Goal: Task Accomplishment & Management: Use online tool/utility

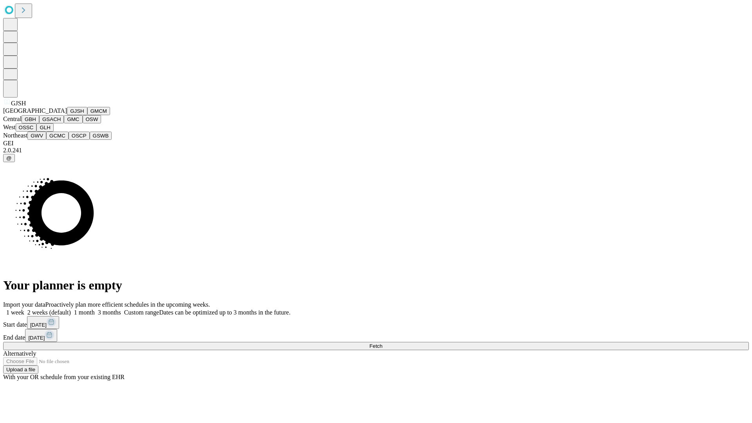
click at [67, 115] on button "GJSH" at bounding box center [77, 111] width 20 height 8
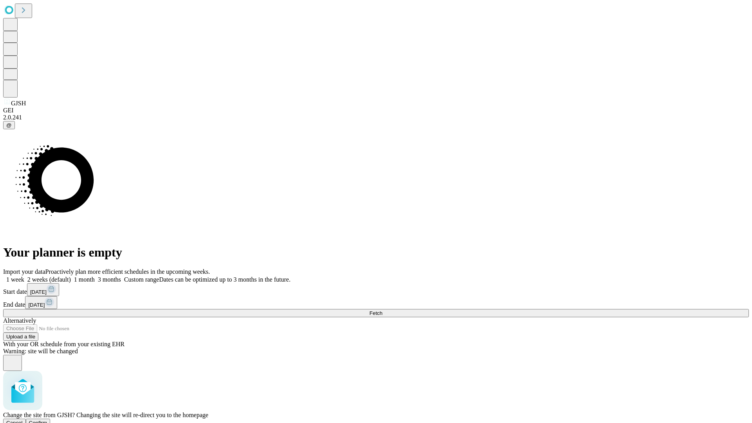
click at [47, 420] on span "Confirm" at bounding box center [38, 423] width 18 height 6
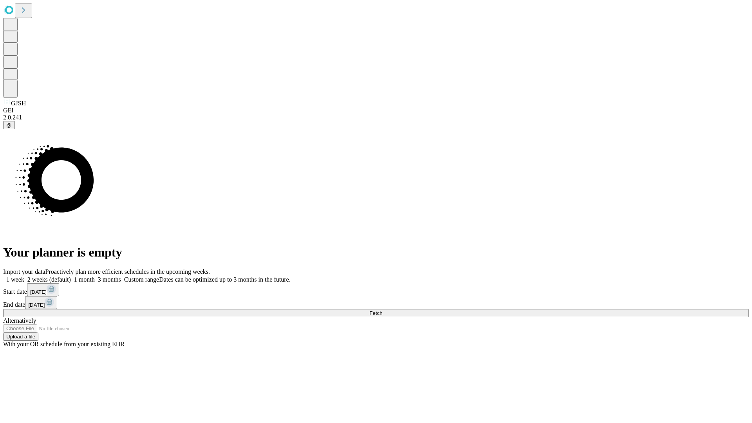
click at [71, 276] on label "2 weeks (default)" at bounding box center [47, 279] width 47 height 7
click at [382, 310] on span "Fetch" at bounding box center [376, 313] width 13 height 6
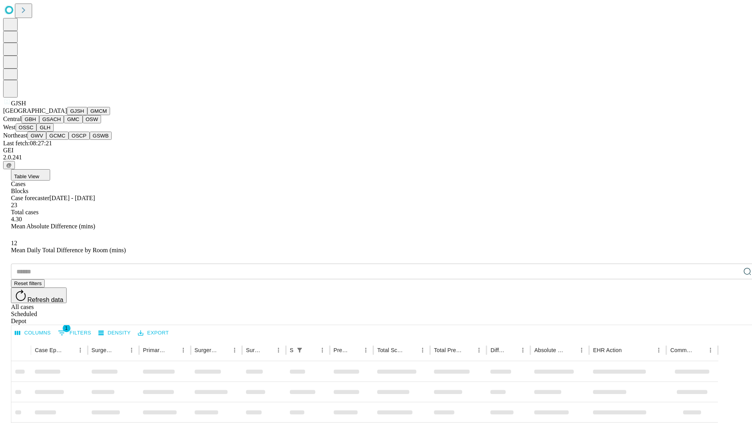
click at [87, 115] on button "GMCM" at bounding box center [98, 111] width 23 height 8
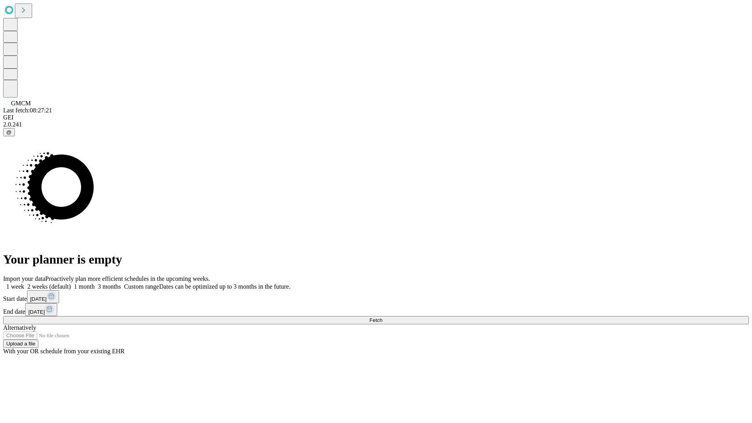
click at [71, 283] on label "2 weeks (default)" at bounding box center [47, 286] width 47 height 7
click at [382, 317] on span "Fetch" at bounding box center [376, 320] width 13 height 6
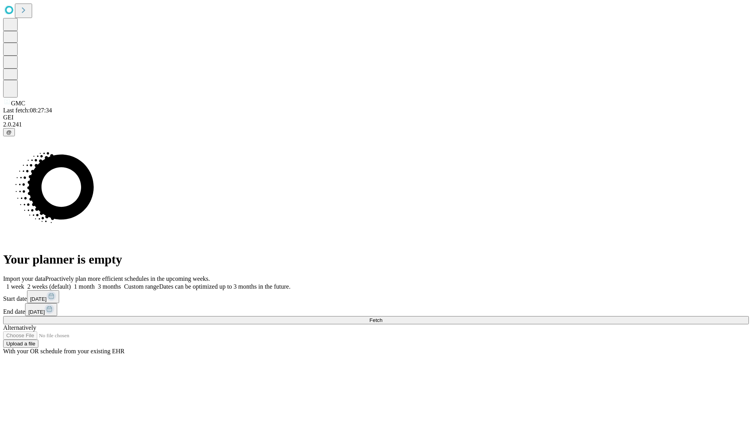
click at [382, 317] on span "Fetch" at bounding box center [376, 320] width 13 height 6
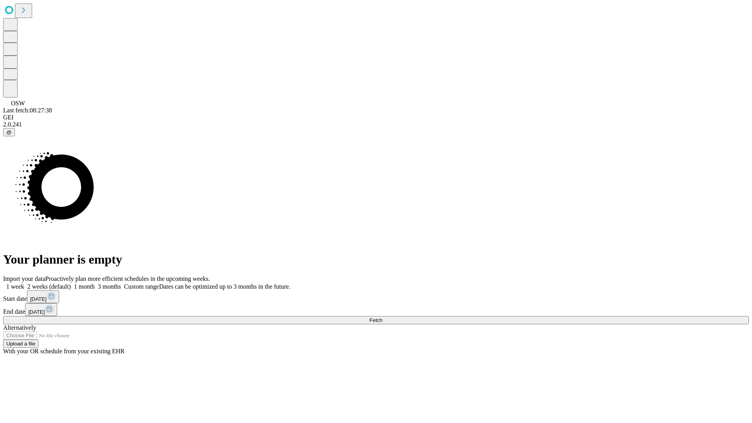
click at [382, 317] on span "Fetch" at bounding box center [376, 320] width 13 height 6
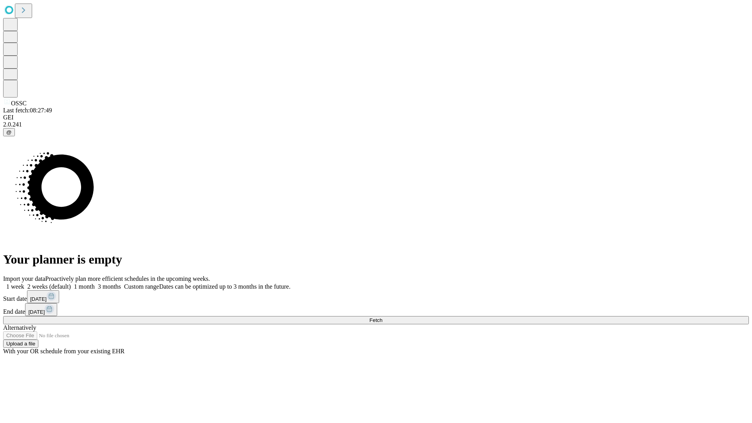
click at [382, 317] on span "Fetch" at bounding box center [376, 320] width 13 height 6
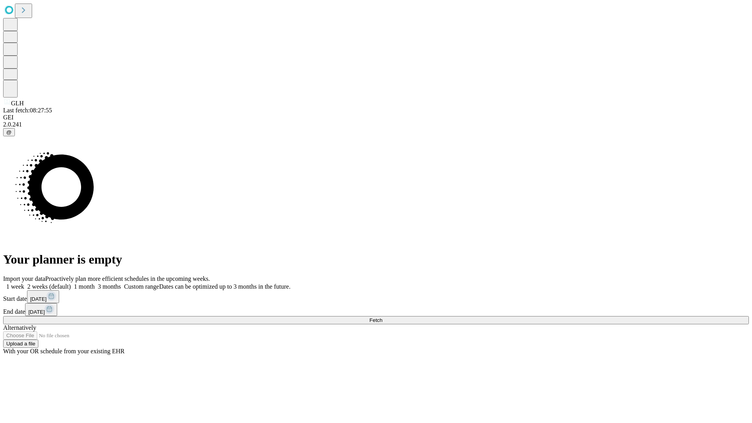
click at [382, 317] on span "Fetch" at bounding box center [376, 320] width 13 height 6
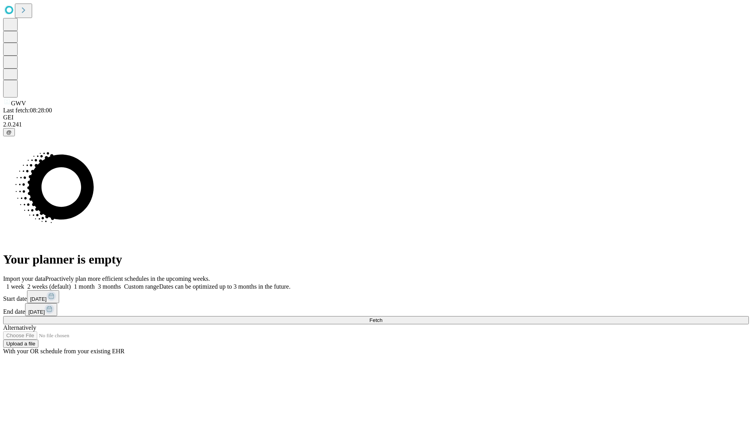
click at [382, 317] on span "Fetch" at bounding box center [376, 320] width 13 height 6
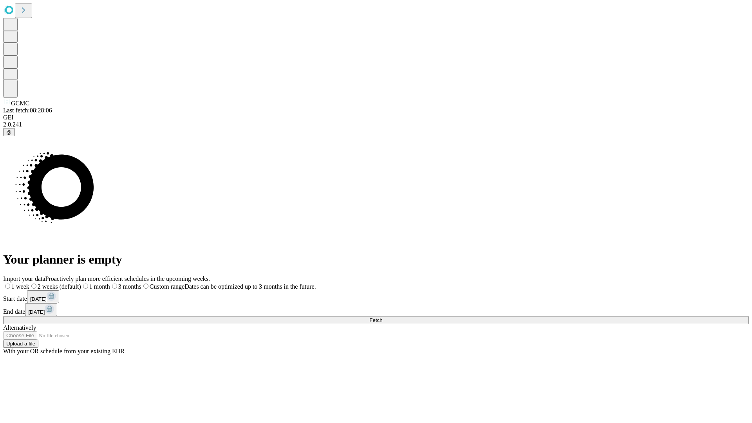
click at [81, 283] on label "2 weeks (default)" at bounding box center [55, 286] width 52 height 7
click at [382, 317] on span "Fetch" at bounding box center [376, 320] width 13 height 6
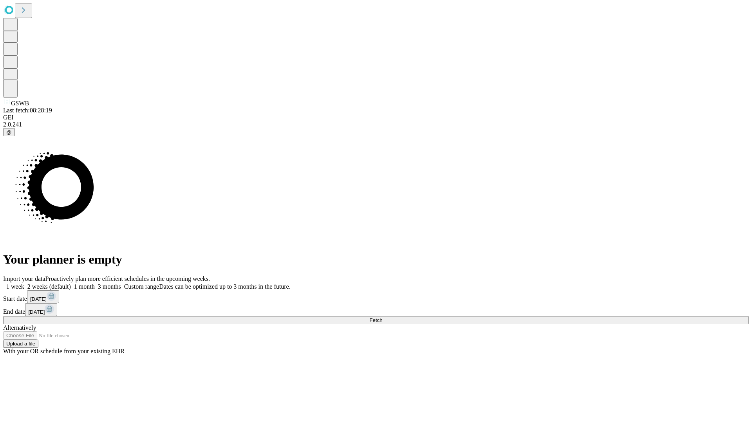
click at [71, 283] on label "2 weeks (default)" at bounding box center [47, 286] width 47 height 7
click at [382, 317] on span "Fetch" at bounding box center [376, 320] width 13 height 6
